Goal: Task Accomplishment & Management: Manage account settings

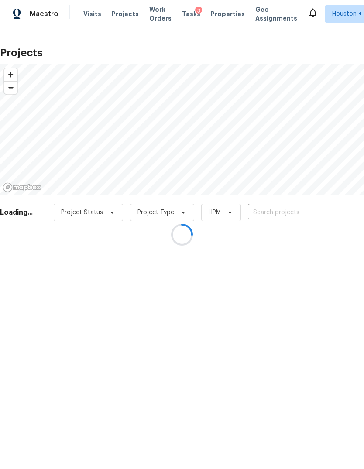
click at [325, 212] on div at bounding box center [182, 234] width 364 height 469
click at [327, 206] on div at bounding box center [182, 234] width 364 height 469
click at [333, 202] on div at bounding box center [182, 234] width 364 height 469
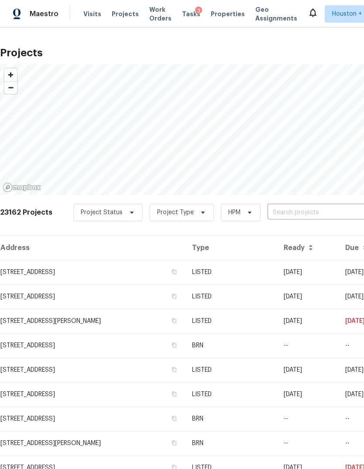
click at [322, 203] on div "23162 Projects Project Status Project Type HPM ​" at bounding box center [246, 217] width 493 height 35
click at [321, 217] on input "text" at bounding box center [318, 213] width 100 height 14
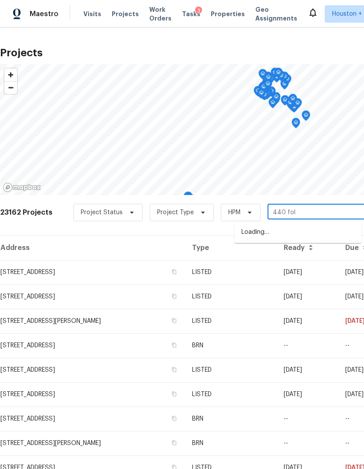
type input "440 folk"
click at [344, 232] on li "[STREET_ADDRESS]" at bounding box center [298, 232] width 127 height 14
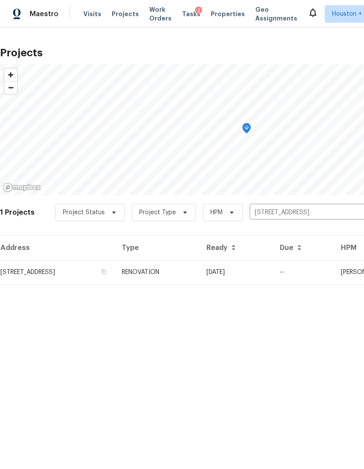
click at [37, 270] on td "[STREET_ADDRESS]" at bounding box center [57, 272] width 115 height 24
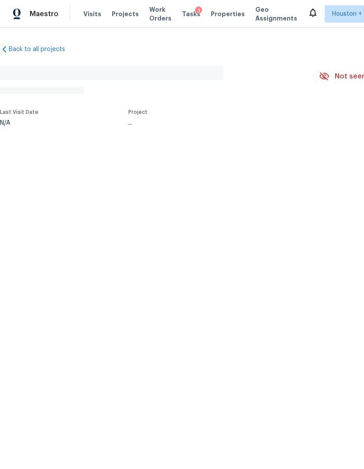
click at [34, 184] on html "Maestro Visits Projects Work Orders Tasks 3 Properties Geo Assignments [GEOGRAP…" at bounding box center [182, 92] width 364 height 184
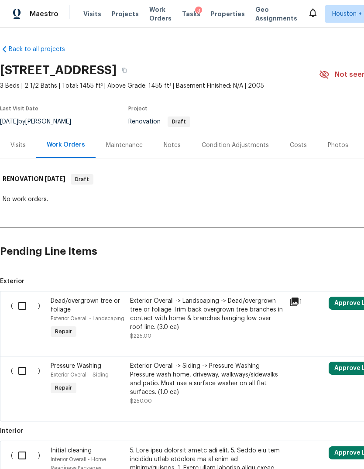
click at [17, 148] on div "Visits" at bounding box center [17, 145] width 15 height 9
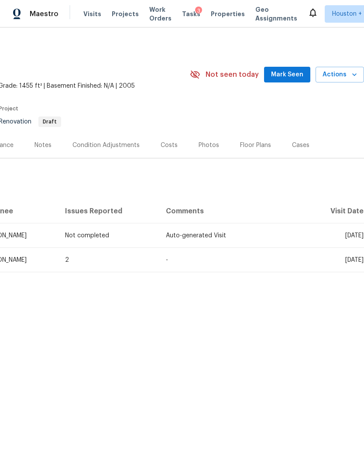
scroll to position [0, 129]
click at [347, 78] on span "Actions" at bounding box center [340, 74] width 34 height 11
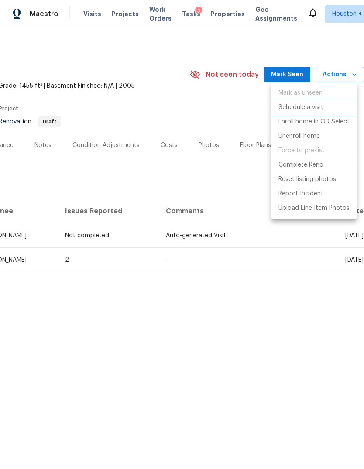
click at [317, 105] on p "Schedule a visit" at bounding box center [301, 107] width 45 height 9
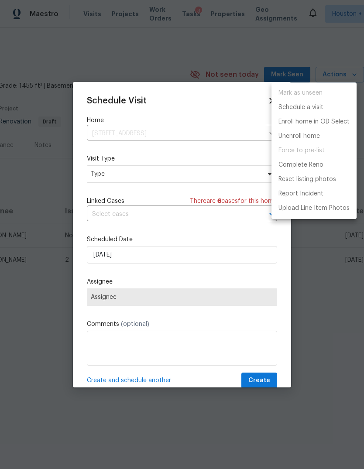
click at [233, 180] on div at bounding box center [182, 234] width 364 height 469
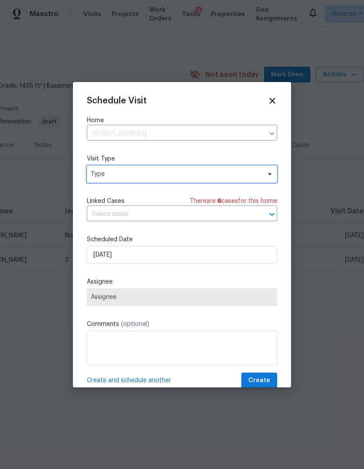
click at [229, 172] on span "Type" at bounding box center [176, 174] width 170 height 9
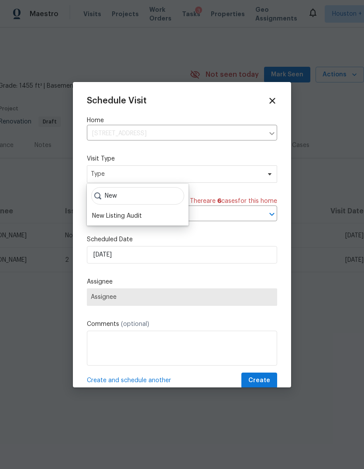
type input "New"
click at [104, 217] on div "New Listing Audit" at bounding box center [117, 216] width 50 height 9
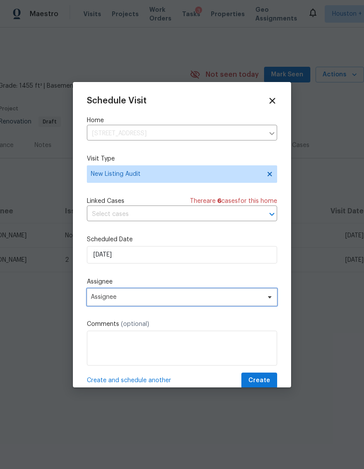
click at [111, 306] on span "Assignee" at bounding box center [182, 297] width 190 height 17
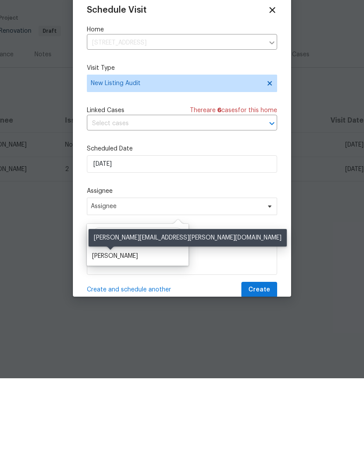
type input "Stev"
click at [106, 343] on div "[PERSON_NAME]" at bounding box center [115, 347] width 46 height 9
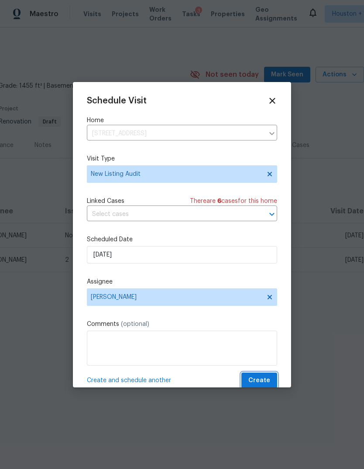
click at [270, 378] on button "Create" at bounding box center [259, 381] width 36 height 16
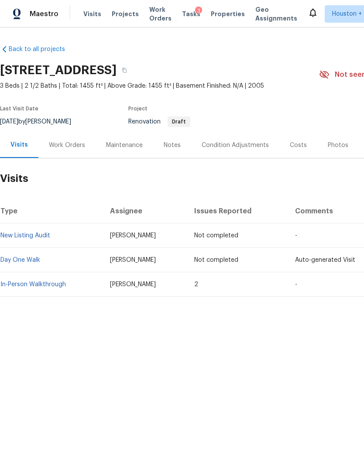
scroll to position [0, 0]
click at [59, 150] on div "Work Orders" at bounding box center [66, 145] width 57 height 26
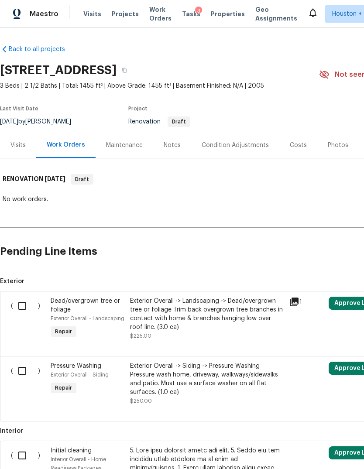
click at [21, 152] on div "Visits" at bounding box center [18, 145] width 36 height 26
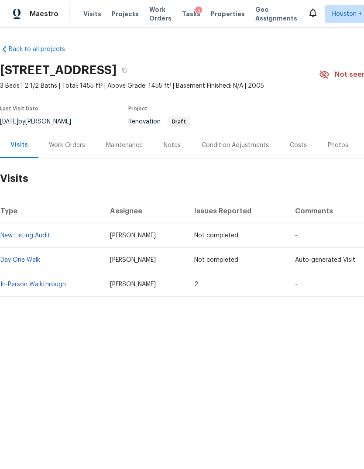
click at [44, 14] on span "Maestro" at bounding box center [44, 14] width 29 height 9
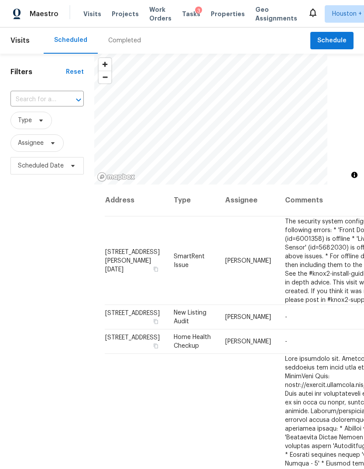
click at [33, 94] on input "text" at bounding box center [34, 100] width 49 height 14
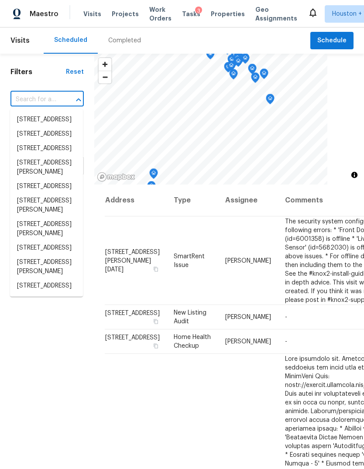
click at [34, 93] on input "text" at bounding box center [34, 100] width 49 height 14
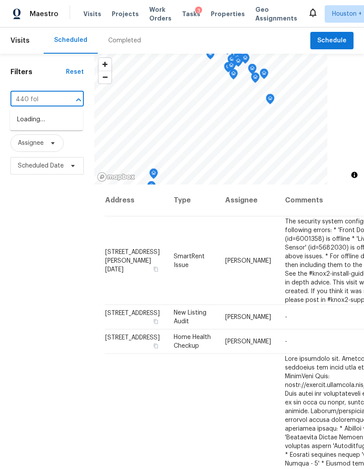
type input "440 folk"
click at [32, 122] on li "[STREET_ADDRESS]" at bounding box center [46, 120] width 73 height 14
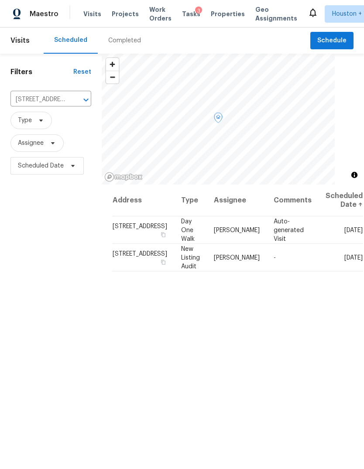
click at [353, 252] on td "Tue, Sep 02" at bounding box center [341, 258] width 45 height 28
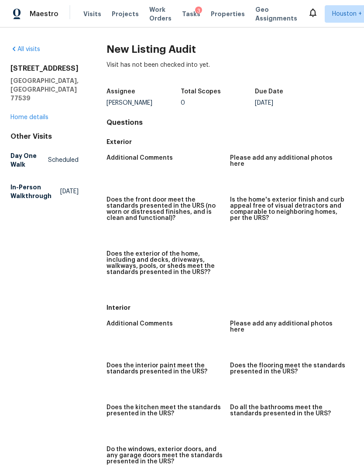
click at [28, 114] on link "Home details" at bounding box center [29, 117] width 38 height 6
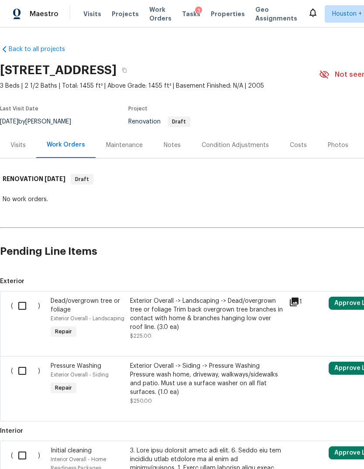
click at [40, 13] on span "Maestro" at bounding box center [44, 14] width 29 height 9
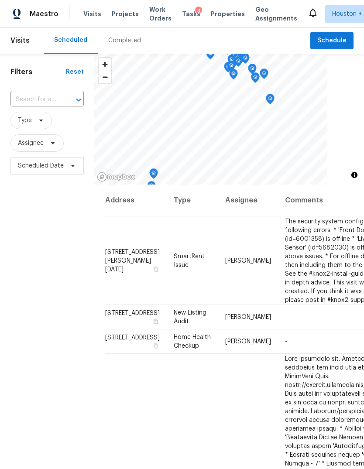
click at [34, 99] on input "text" at bounding box center [34, 100] width 49 height 14
type input "440 Folk"
click at [34, 127] on li "[STREET_ADDRESS]" at bounding box center [46, 120] width 73 height 14
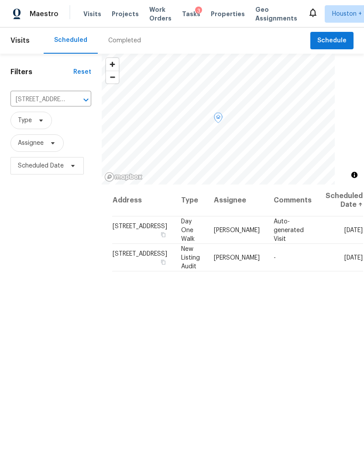
click at [0, 0] on icon at bounding box center [0, 0] width 0 height 0
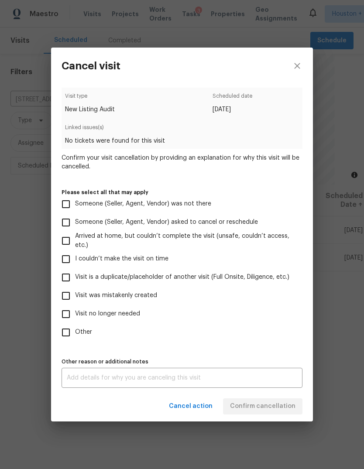
click at [92, 320] on label "Visit no longer needed" at bounding box center [176, 314] width 239 height 18
click at [75, 320] on input "Visit no longer needed" at bounding box center [66, 314] width 18 height 18
checkbox input "true"
click at [94, 381] on textarea at bounding box center [182, 378] width 231 height 6
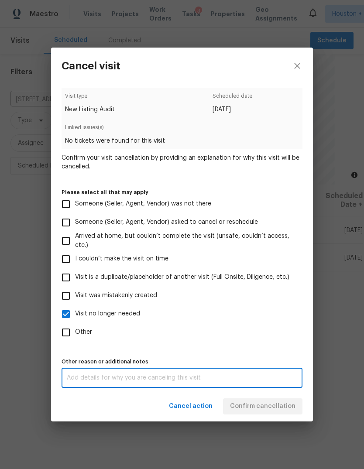
scroll to position [33, 0]
type textarea "Mistake"
click at [287, 413] on div "Cancel action Confirm cancellation" at bounding box center [182, 407] width 262 height 30
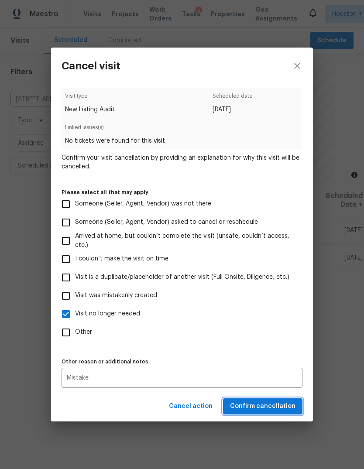
click at [280, 407] on span "Confirm cancellation" at bounding box center [263, 406] width 66 height 11
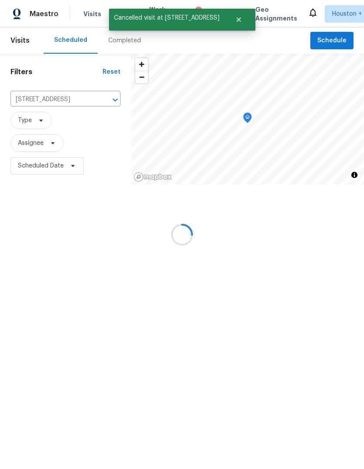
scroll to position [0, 0]
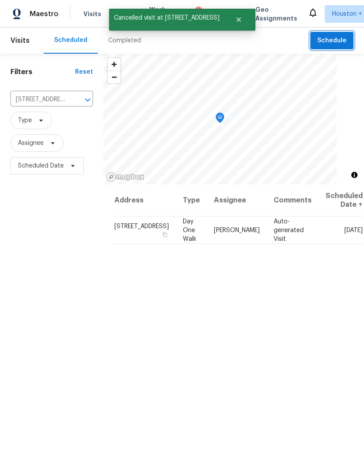
click at [340, 37] on span "Schedule" at bounding box center [331, 40] width 29 height 11
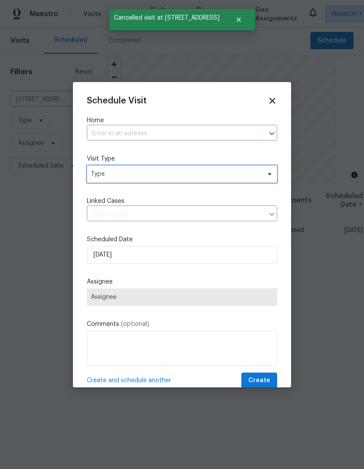
click at [243, 170] on span "Type" at bounding box center [176, 174] width 170 height 9
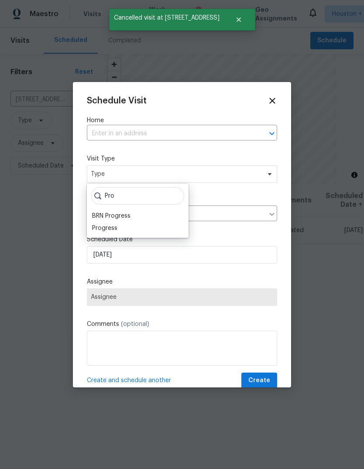
type input "Pro"
click at [103, 232] on div "Progress" at bounding box center [104, 228] width 25 height 9
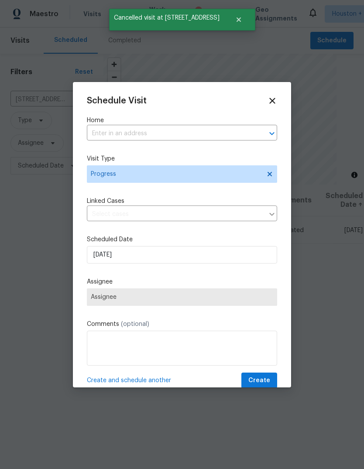
click at [100, 303] on span "Assignee" at bounding box center [182, 297] width 190 height 17
click at [232, 295] on span "Assignee" at bounding box center [182, 297] width 190 height 17
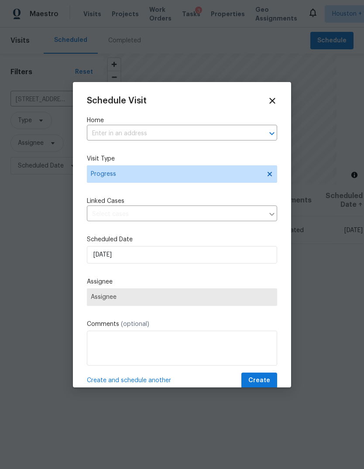
click at [206, 137] on input "text" at bounding box center [170, 134] width 166 height 14
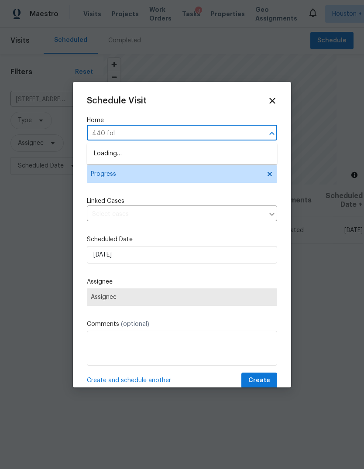
type input "440 folk"
click at [225, 158] on li "[STREET_ADDRESS]" at bounding box center [182, 154] width 190 height 14
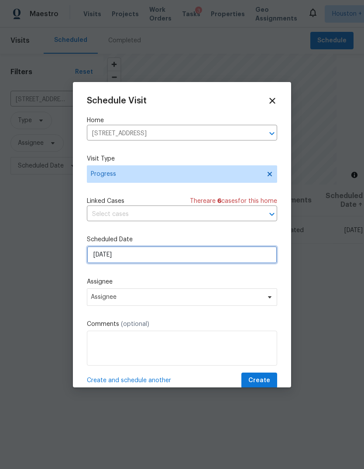
click at [216, 264] on input "[DATE]" at bounding box center [182, 254] width 190 height 17
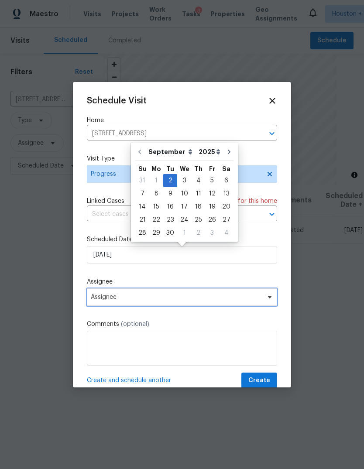
click at [227, 293] on span "Assignee" at bounding box center [182, 297] width 190 height 17
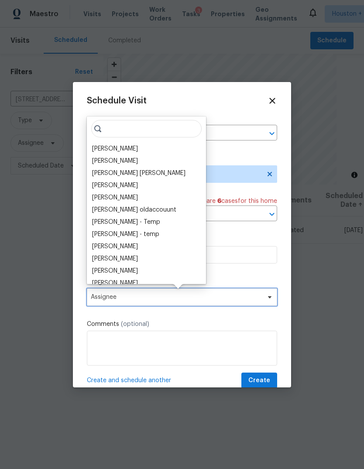
click at [248, 297] on span "Assignee" at bounding box center [176, 297] width 171 height 7
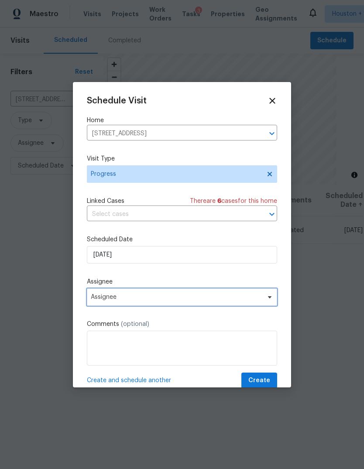
click at [246, 300] on span "Assignee" at bounding box center [176, 297] width 171 height 7
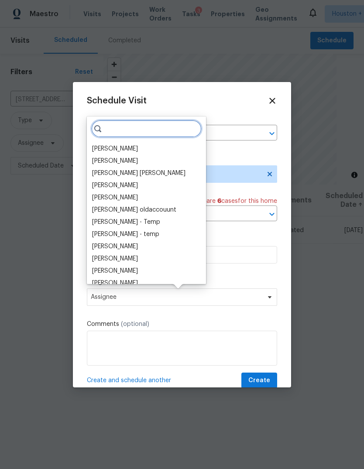
click at [156, 128] on input "search" at bounding box center [146, 128] width 110 height 17
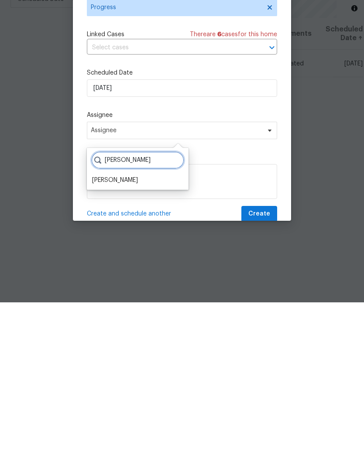
type input "Steve"
click at [115, 343] on div "[PERSON_NAME]" at bounding box center [115, 347] width 46 height 9
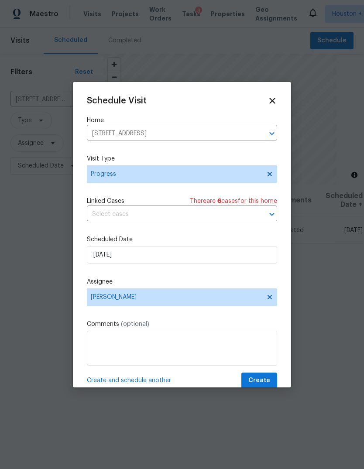
click at [259, 382] on span "Create" at bounding box center [259, 381] width 22 height 11
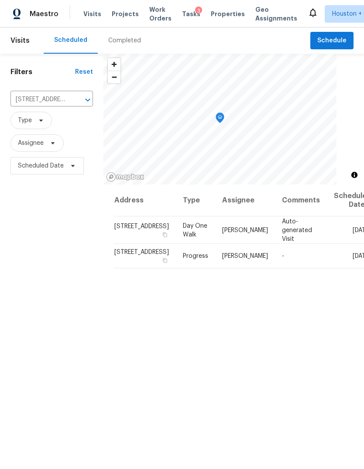
click at [112, 17] on span "Projects" at bounding box center [125, 14] width 27 height 9
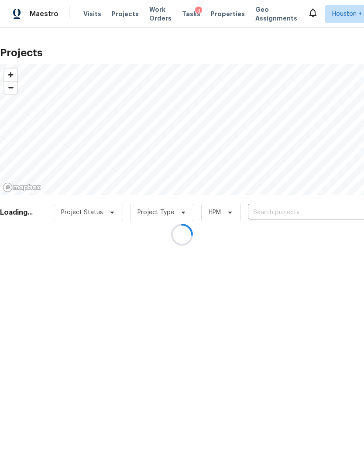
click at [302, 220] on div at bounding box center [182, 234] width 364 height 469
click at [327, 210] on div at bounding box center [182, 234] width 364 height 469
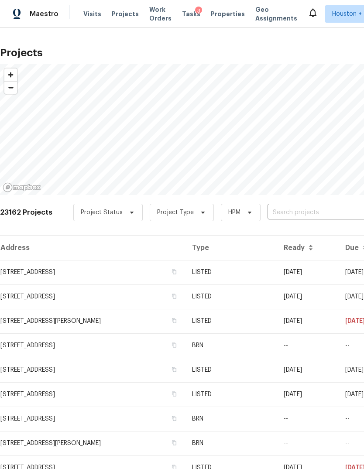
click at [324, 211] on input "text" at bounding box center [318, 213] width 100 height 14
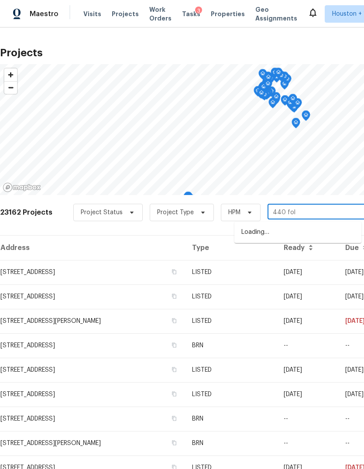
type input "440 folk"
click at [333, 234] on li "[STREET_ADDRESS]" at bounding box center [298, 232] width 127 height 14
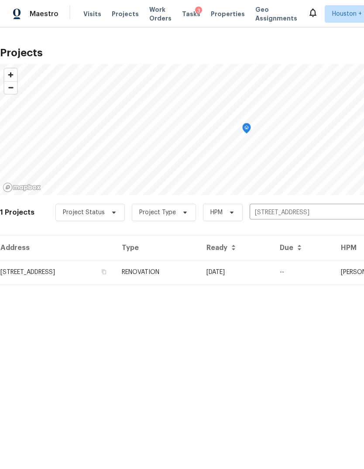
click at [37, 282] on td "[STREET_ADDRESS]" at bounding box center [57, 272] width 115 height 24
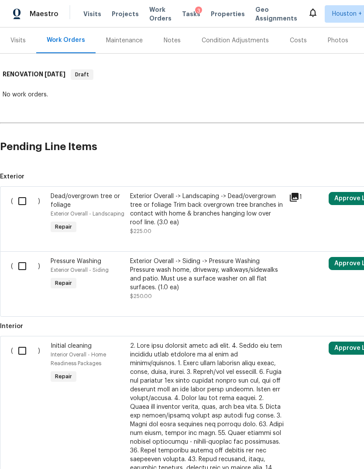
scroll to position [105, 0]
click at [24, 203] on input "checkbox" at bounding box center [25, 201] width 25 height 18
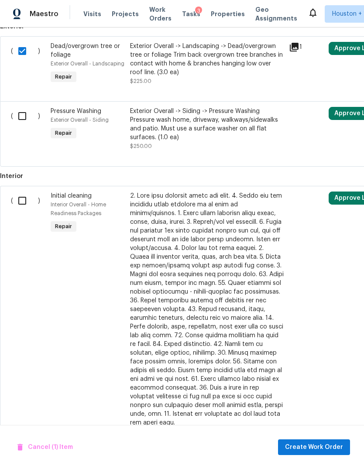
scroll to position [262, 0]
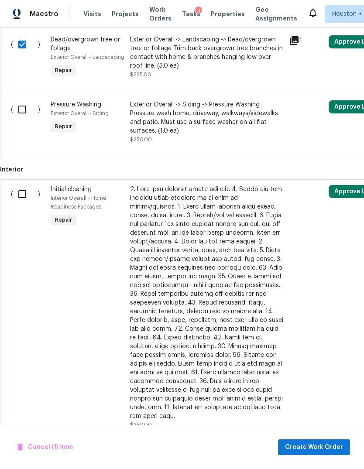
click at [28, 49] on input "checkbox" at bounding box center [25, 44] width 25 height 18
checkbox input "false"
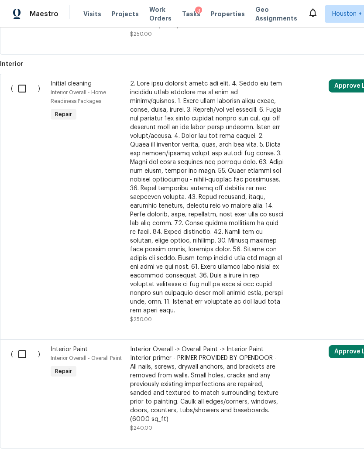
scroll to position [366, 0]
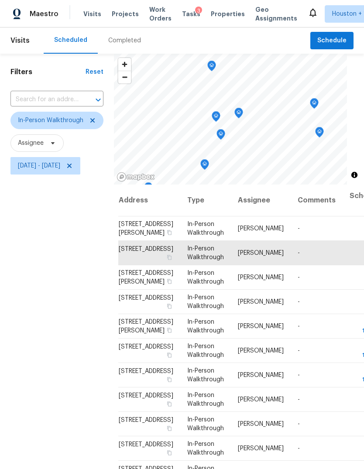
click at [126, 17] on span "Projects" at bounding box center [125, 14] width 27 height 9
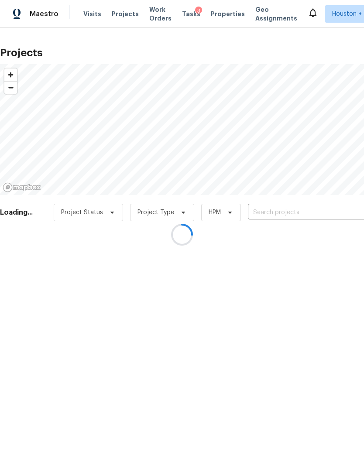
click at [313, 217] on div at bounding box center [182, 234] width 364 height 469
click at [313, 217] on input "text" at bounding box center [298, 213] width 100 height 14
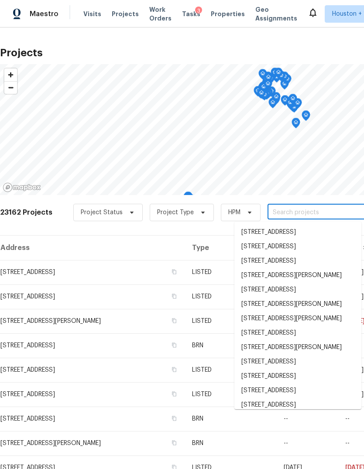
click at [323, 214] on input "text" at bounding box center [318, 213] width 100 height 14
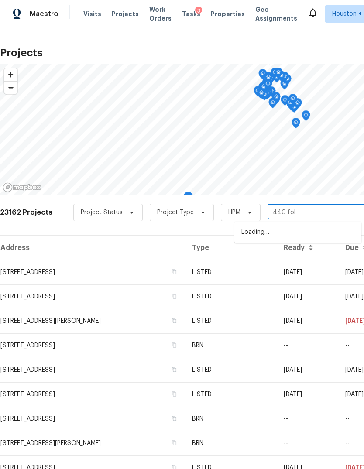
type input "440 folk"
click at [335, 237] on li "[STREET_ADDRESS]" at bounding box center [298, 232] width 127 height 14
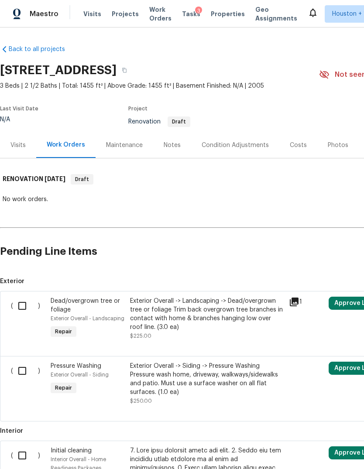
click at [14, 150] on div "Visits" at bounding box center [18, 145] width 36 height 26
